Goal: Book appointment/travel/reservation

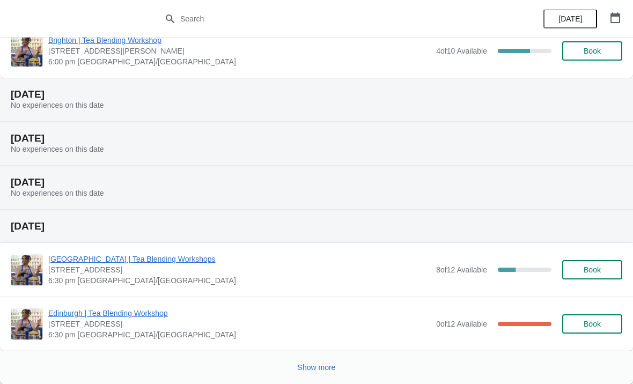
scroll to position [1117, 0]
click at [310, 365] on span "Show more" at bounding box center [317, 367] width 38 height 9
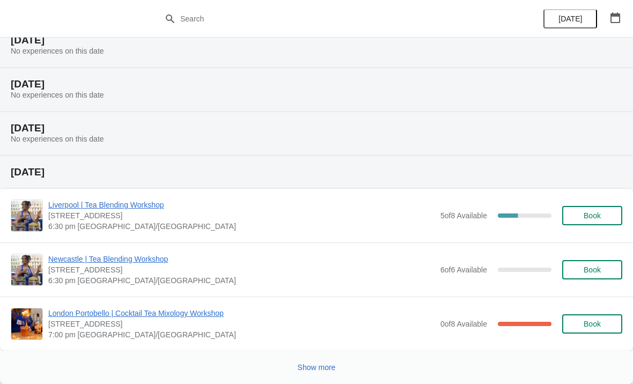
scroll to position [2520, 0]
click at [309, 365] on span "Show more" at bounding box center [317, 367] width 38 height 9
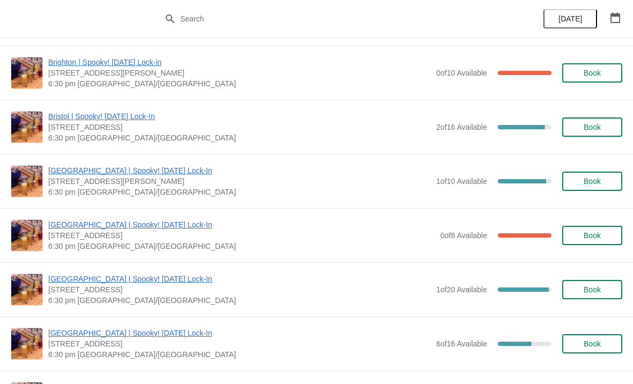
scroll to position [4137, 0]
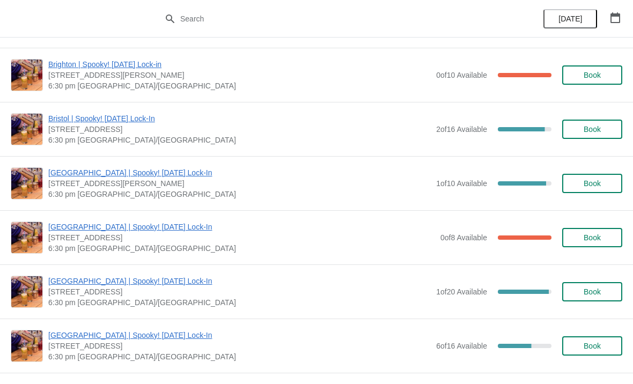
click at [586, 127] on span "Book" at bounding box center [592, 129] width 17 height 9
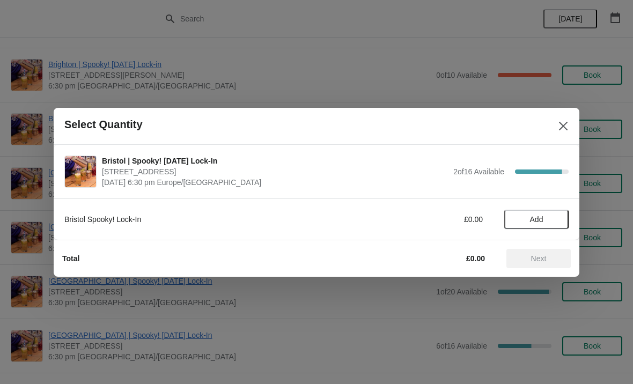
click at [533, 217] on span "Add" at bounding box center [536, 219] width 13 height 9
click at [531, 258] on span "Next" at bounding box center [539, 258] width 16 height 9
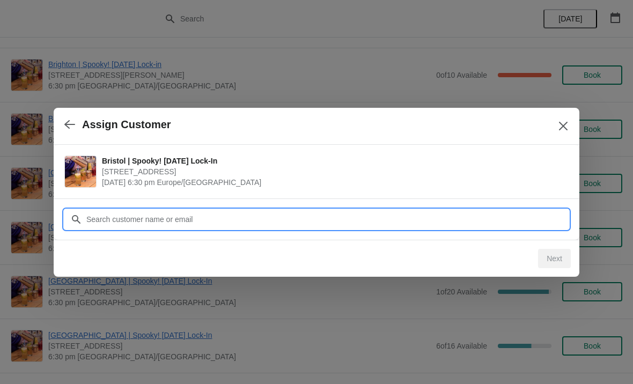
click at [115, 220] on input "Customer" at bounding box center [327, 219] width 483 height 19
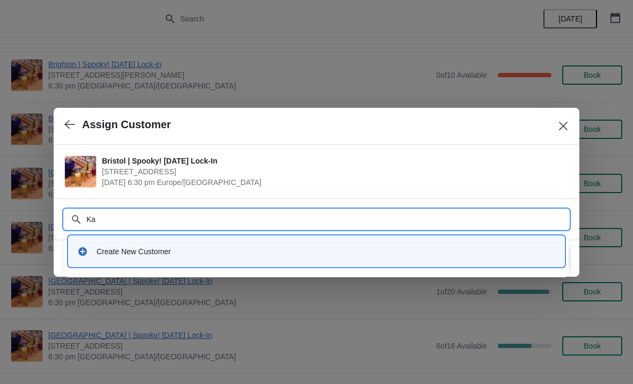
type input "K"
click at [118, 221] on input "Customer" at bounding box center [327, 219] width 483 height 19
type input "K"
click at [115, 250] on div "Create New Customer" at bounding box center [326, 251] width 459 height 11
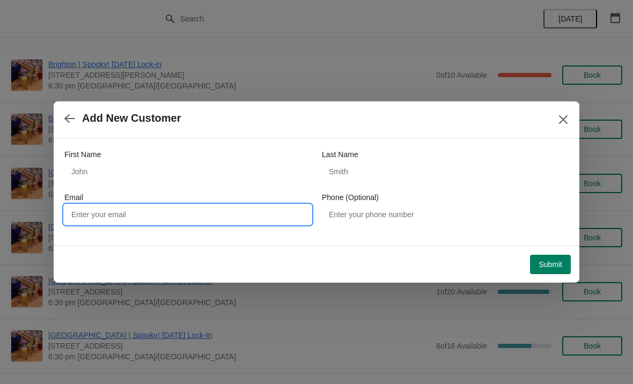
click at [100, 222] on input "Email" at bounding box center [187, 214] width 247 height 19
type input "[EMAIL_ADDRESS][DOMAIN_NAME]"
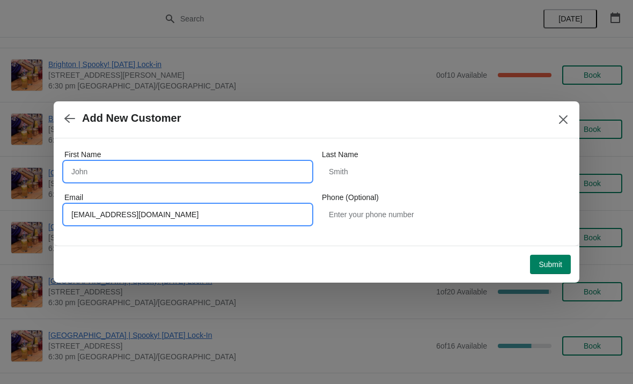
click at [101, 165] on input "First Name" at bounding box center [187, 171] width 247 height 19
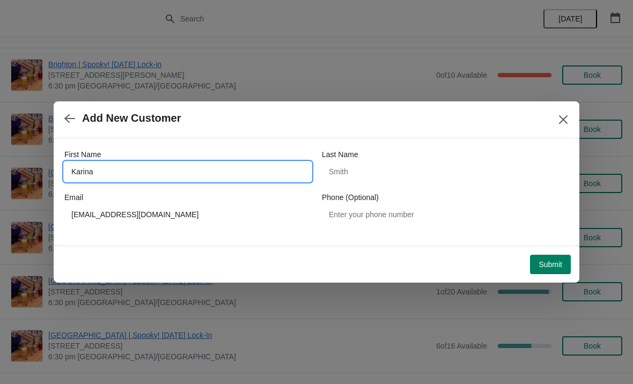
type input "Karina"
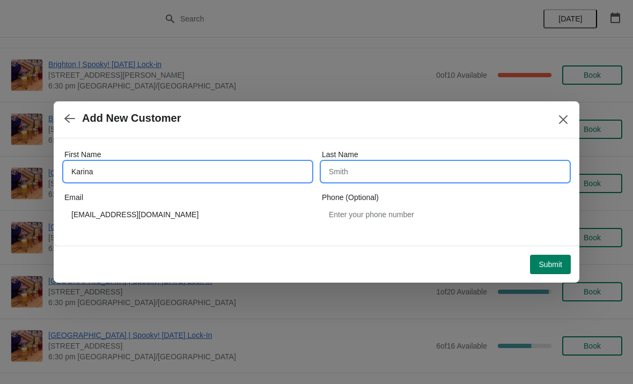
click at [352, 174] on input "Last Name" at bounding box center [445, 171] width 247 height 19
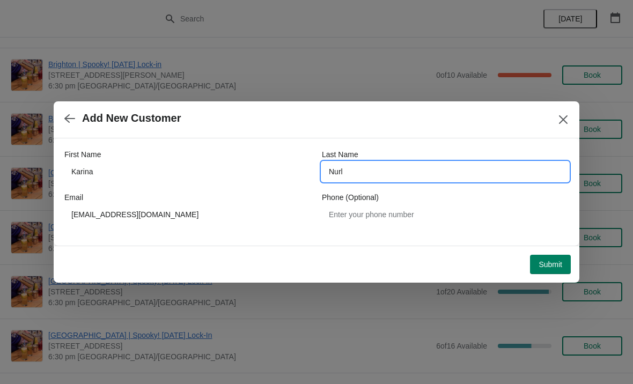
type input "Nurl"
click at [539, 263] on span "Submit" at bounding box center [551, 264] width 24 height 9
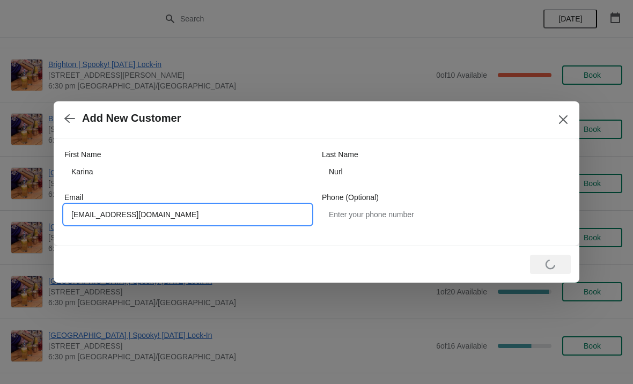
click at [112, 210] on input "[EMAIL_ADDRESS][DOMAIN_NAME]" at bounding box center [187, 214] width 247 height 19
click at [72, 120] on icon "button" at bounding box center [69, 118] width 11 height 11
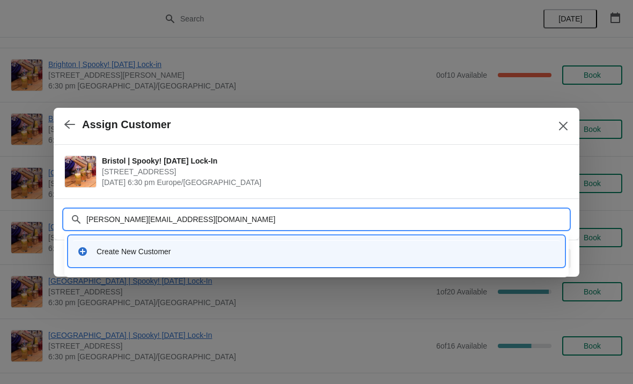
type input "[PERSON_NAME][EMAIL_ADDRESS][DOMAIN_NAME]"
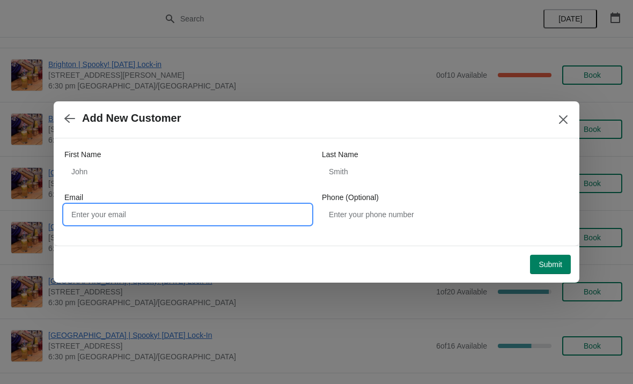
click at [97, 209] on input "Email" at bounding box center [187, 214] width 247 height 19
type input "[PERSON_NAME][EMAIL_ADDRESS][DOMAIN_NAME]"
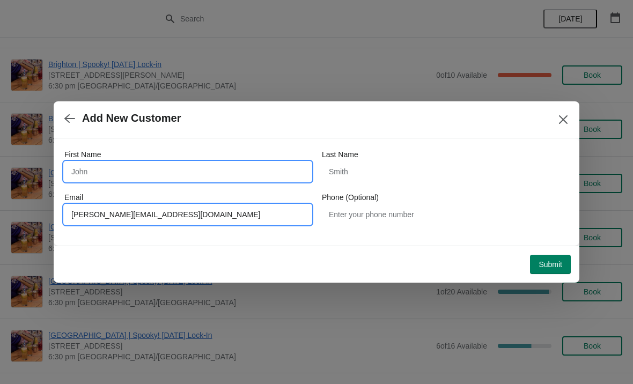
click at [96, 170] on input "First Name" at bounding box center [187, 171] width 247 height 19
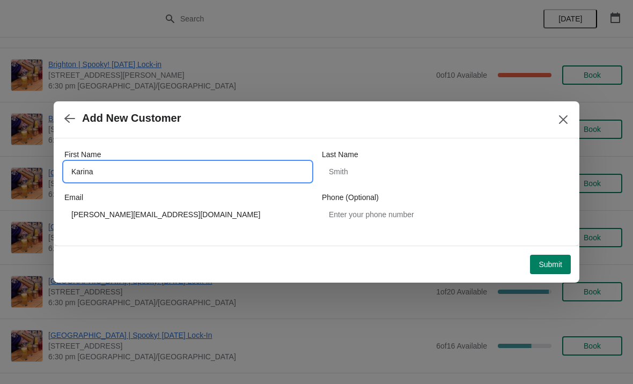
type input "Karina"
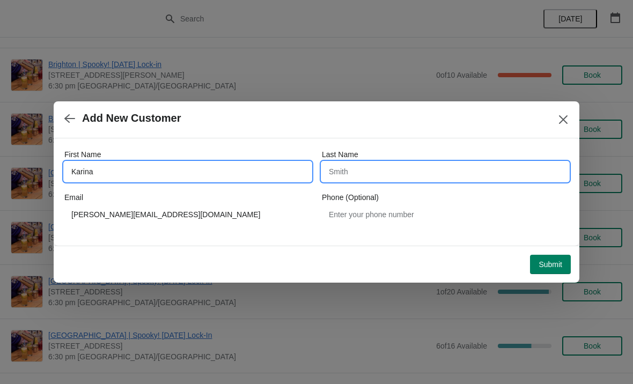
click at [354, 177] on input "Last Name" at bounding box center [445, 171] width 247 height 19
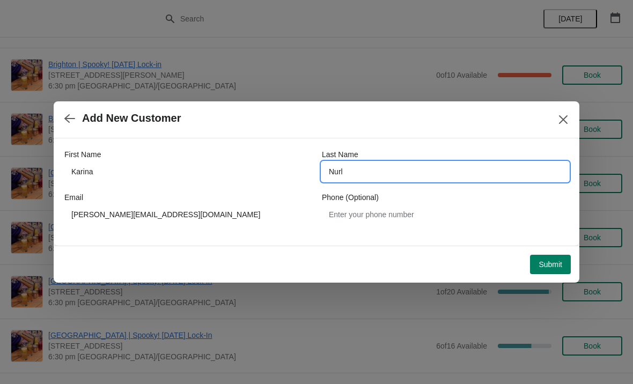
type input "Nurl"
click at [547, 264] on span "Submit" at bounding box center [551, 264] width 24 height 9
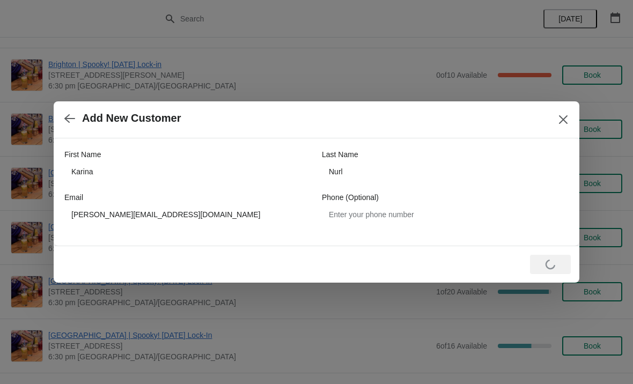
click at [562, 114] on button "Close" at bounding box center [563, 119] width 19 height 19
